Goal: Find specific page/section

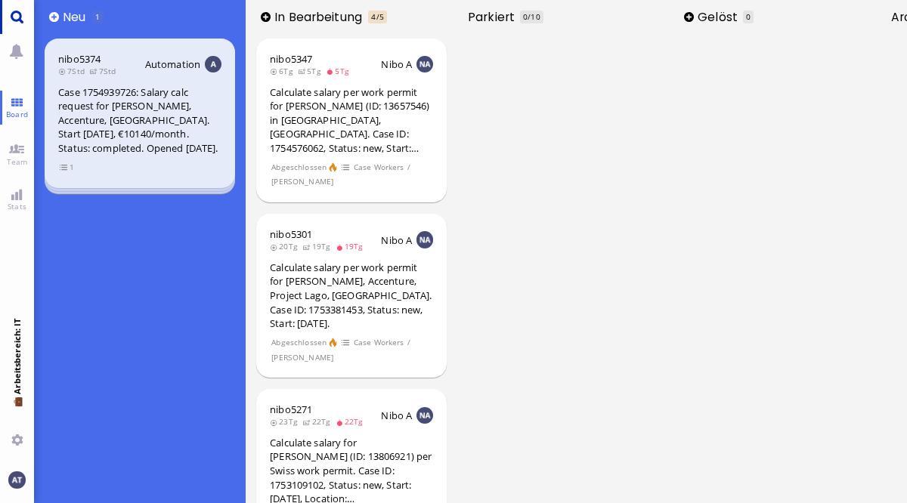
click at [17, 20] on link "Main menu" at bounding box center [17, 17] width 34 height 34
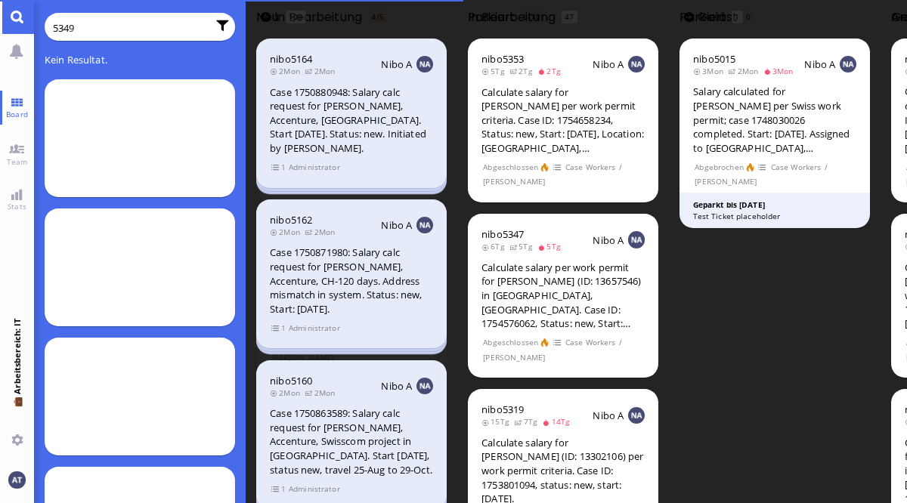
type input "5349"
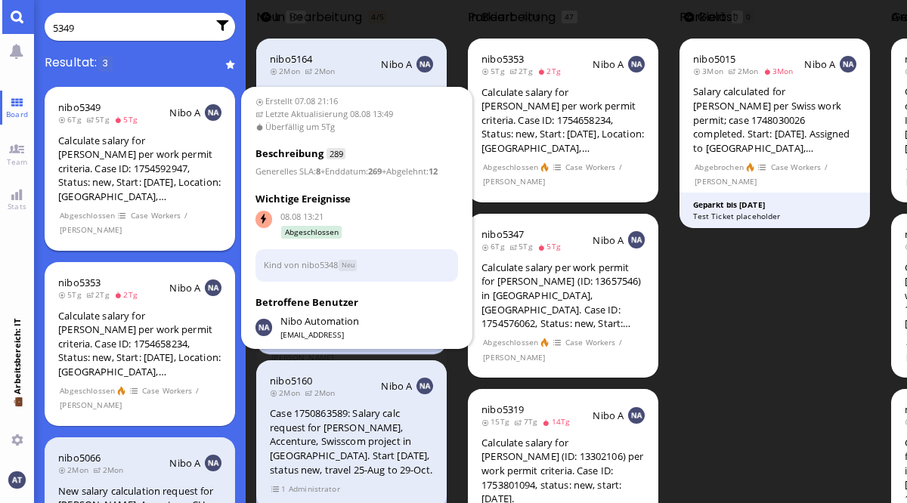
click at [118, 219] on span at bounding box center [123, 215] width 11 height 13
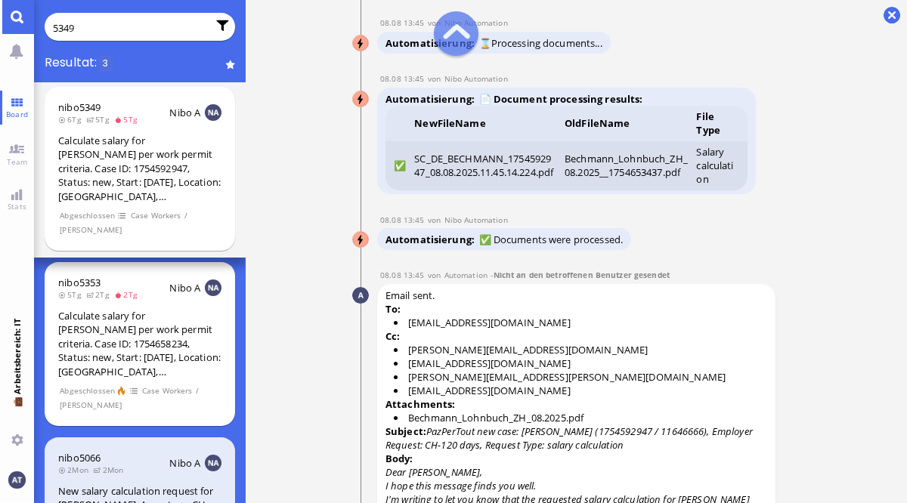
scroll to position [-436, 0]
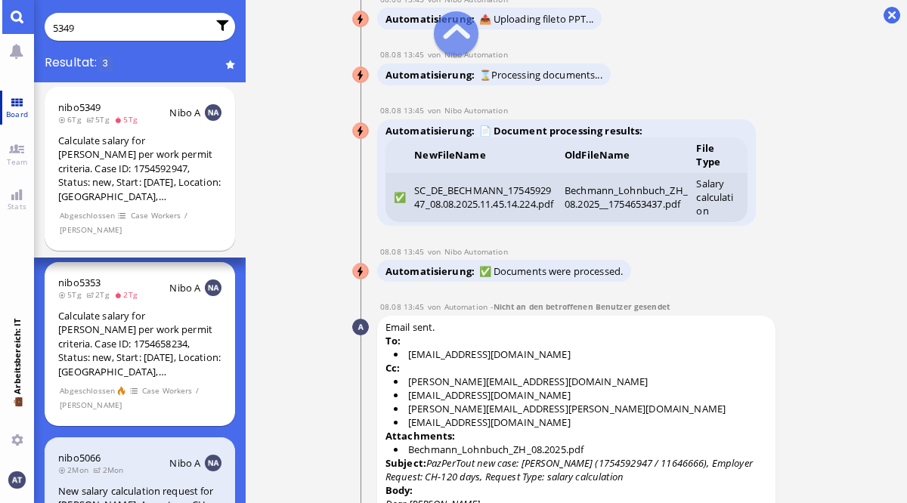
click at [20, 115] on span "Board" at bounding box center [16, 114] width 29 height 11
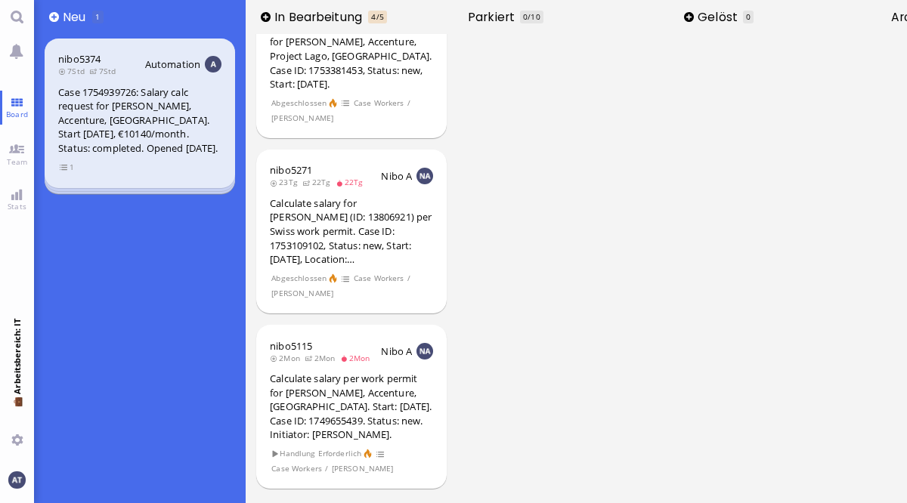
scroll to position [0, 0]
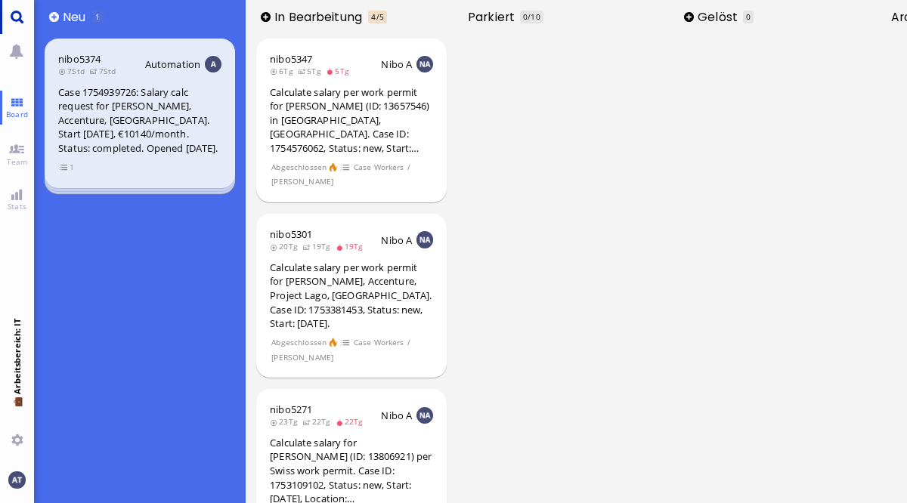
click at [23, 23] on link "Main menu" at bounding box center [17, 17] width 34 height 34
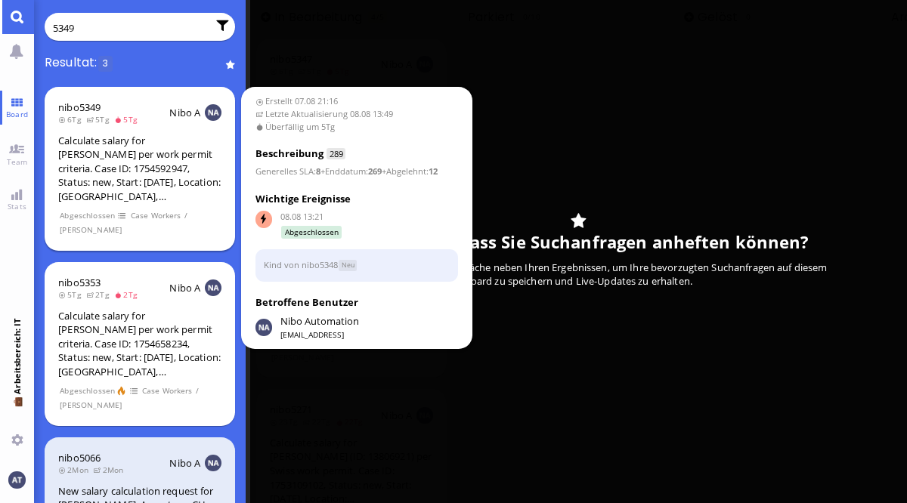
click at [121, 224] on section "Abgeschlossen Case Workers / [PERSON_NAME]" at bounding box center [139, 222] width 163 height 29
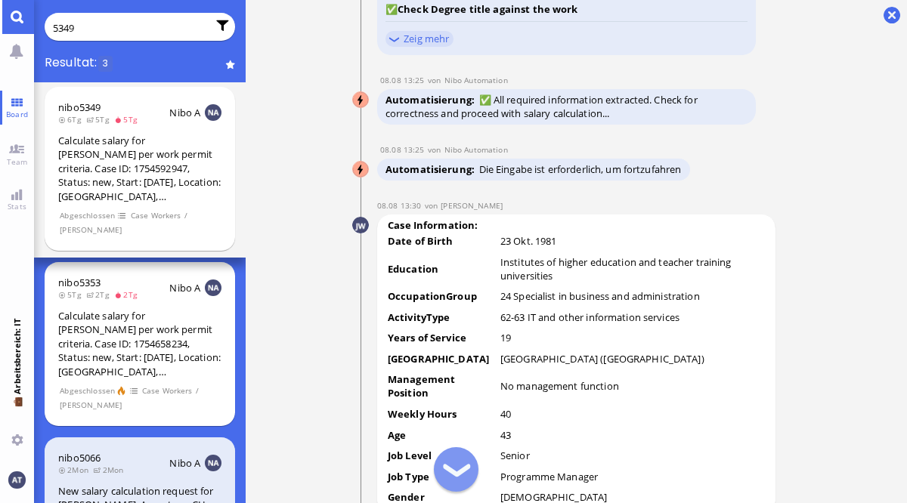
scroll to position [-3737, 0]
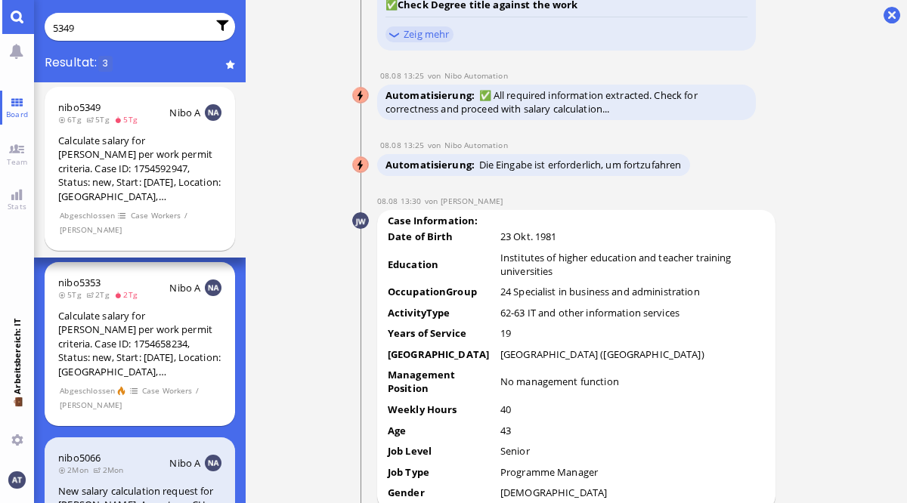
click at [135, 27] on input "5349" at bounding box center [130, 28] width 154 height 17
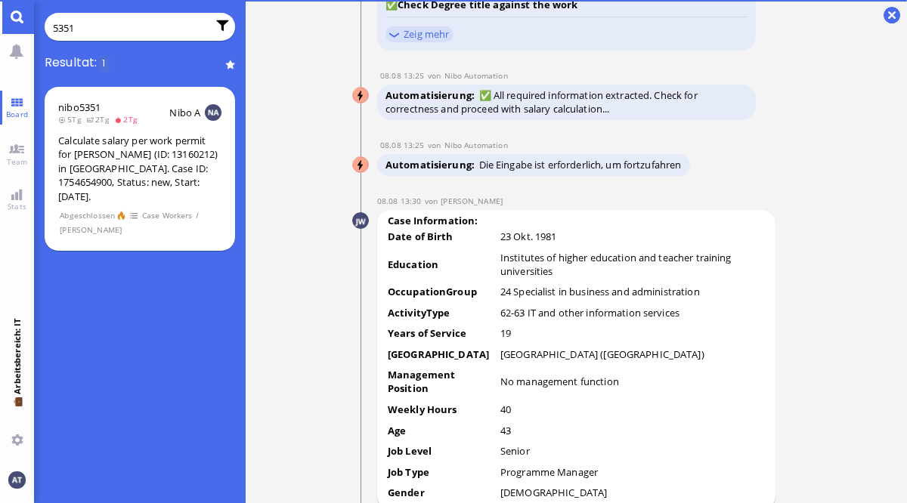
type input "5351"
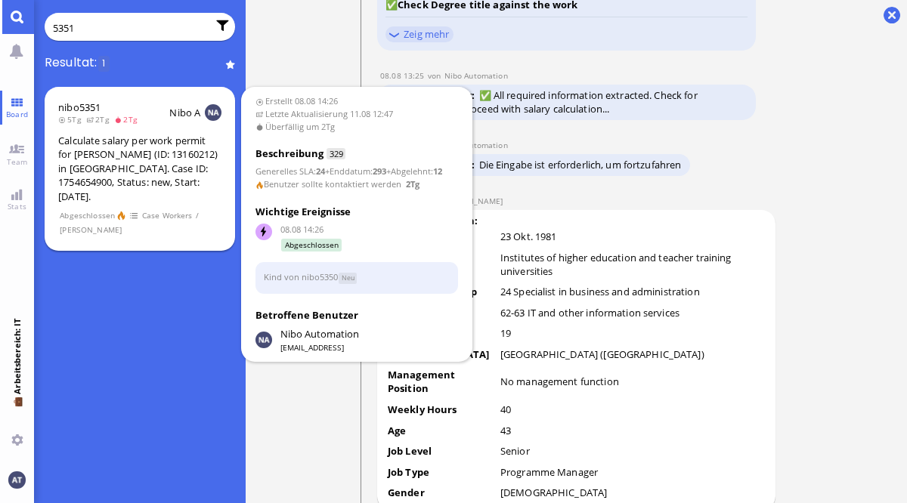
click at [121, 181] on div "Calculate salary per work permit for [PERSON_NAME] (ID: 13160212) in [GEOGRAPHI…" at bounding box center [139, 169] width 163 height 70
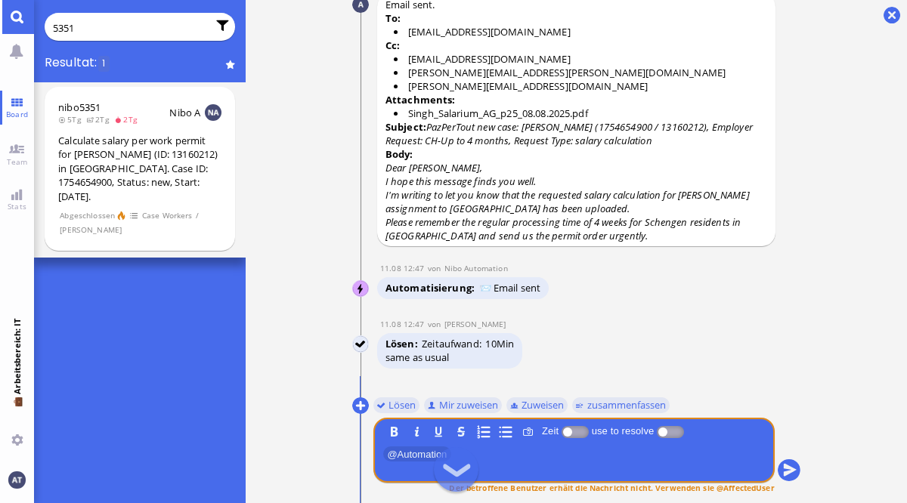
scroll to position [0, 0]
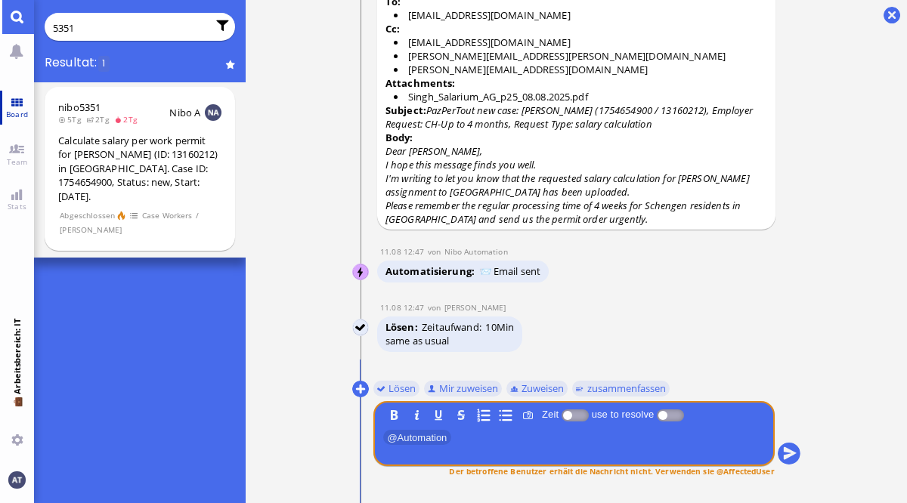
click at [18, 107] on link "Board" at bounding box center [17, 108] width 34 height 34
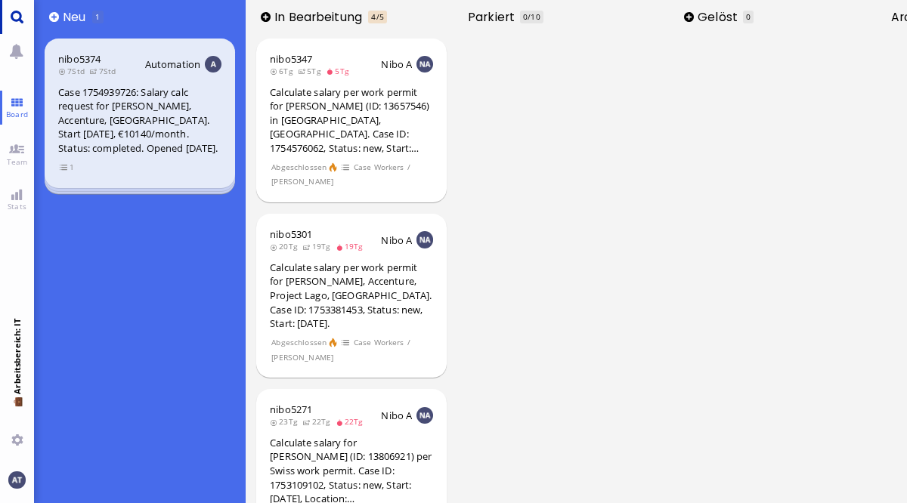
click at [22, 16] on link "Main menu" at bounding box center [17, 17] width 34 height 34
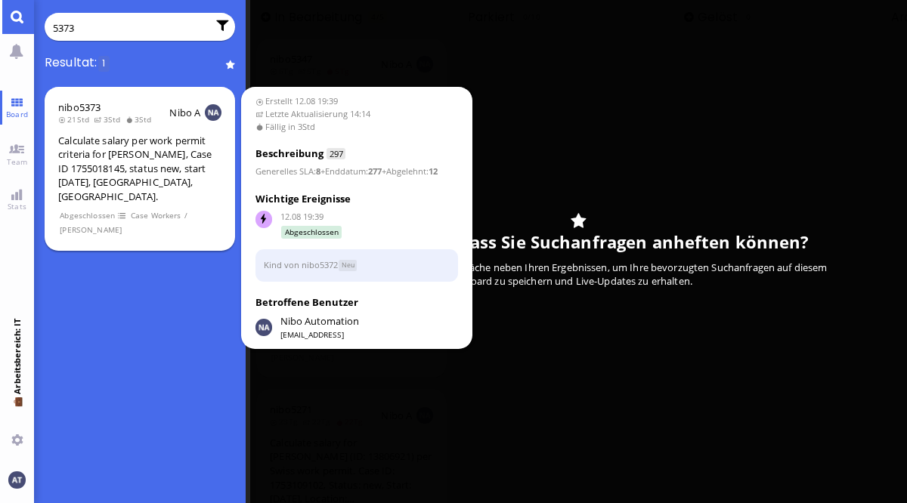
type input "5373"
click at [147, 173] on div "Calculate salary per work permit criteria for [PERSON_NAME], Case ID 1755018145…" at bounding box center [139, 169] width 163 height 70
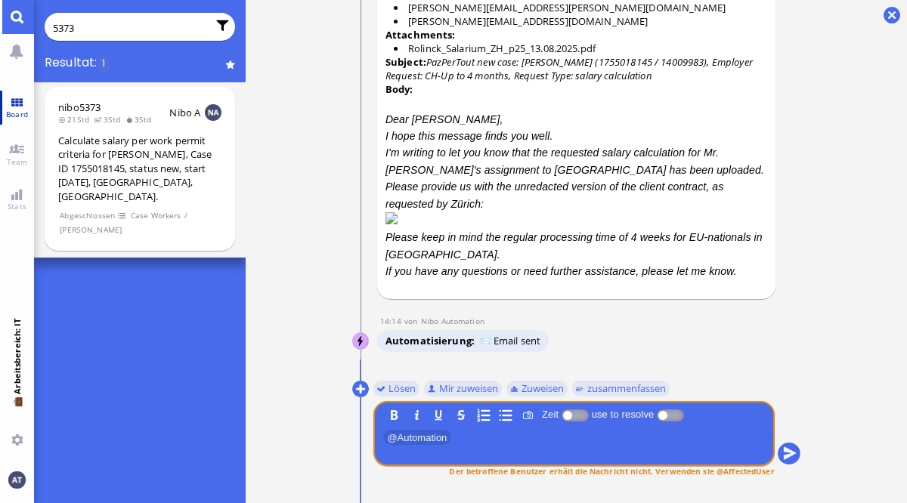
click at [17, 108] on link "Board" at bounding box center [17, 108] width 34 height 34
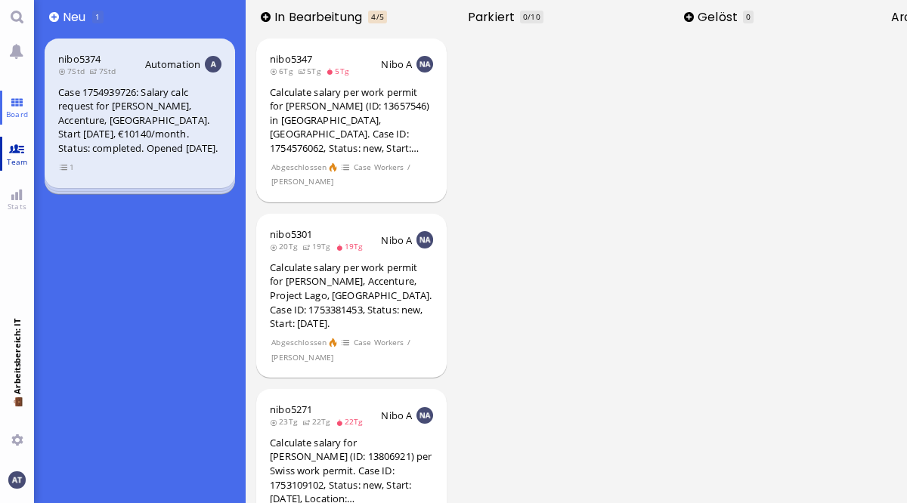
click at [22, 162] on span "Team" at bounding box center [17, 161] width 29 height 11
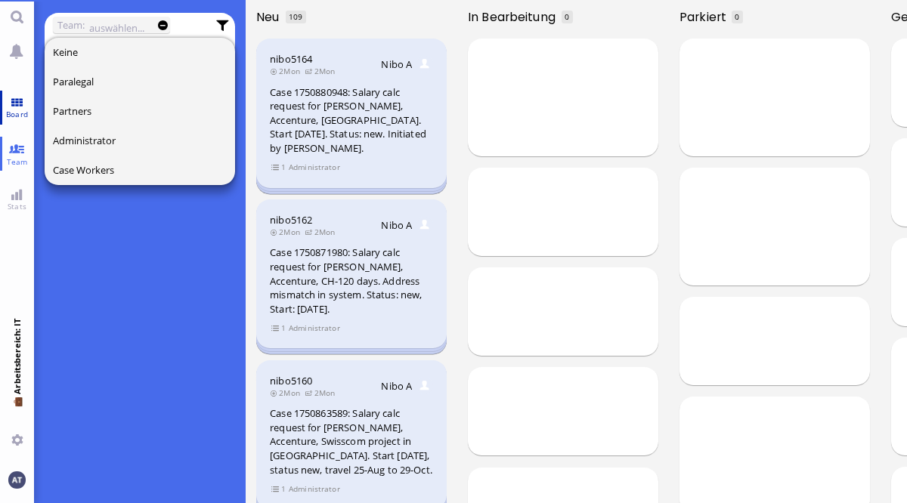
click at [21, 104] on link "Board" at bounding box center [17, 108] width 34 height 34
